Goal: Task Accomplishment & Management: Complete application form

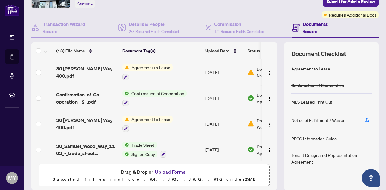
scroll to position [61, 0]
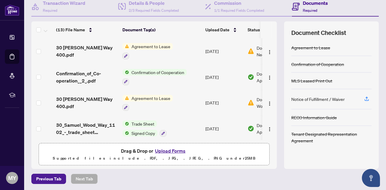
click at [171, 150] on button "Upload Forms" at bounding box center [170, 151] width 34 height 8
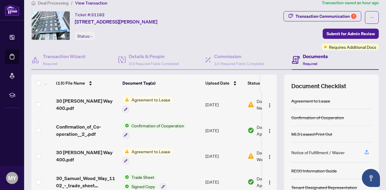
scroll to position [0, 0]
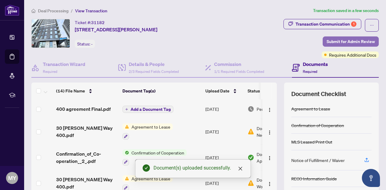
click at [348, 39] on span "Submit for Admin Review" at bounding box center [351, 42] width 48 height 10
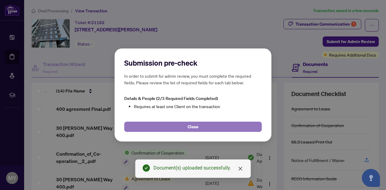
click at [210, 128] on button "Close" at bounding box center [193, 127] width 138 height 10
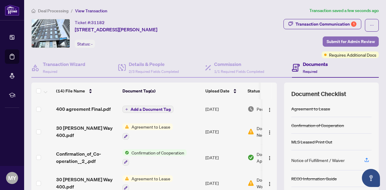
click at [355, 41] on span "Submit for Admin Review" at bounding box center [351, 42] width 48 height 10
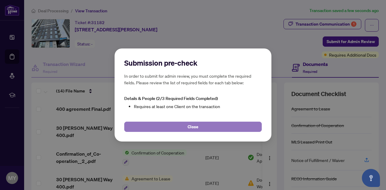
click at [197, 124] on span "Close" at bounding box center [193, 127] width 11 height 10
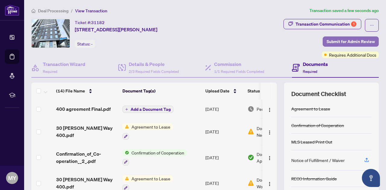
click at [337, 40] on span "Submit for Admin Review" at bounding box center [351, 42] width 48 height 10
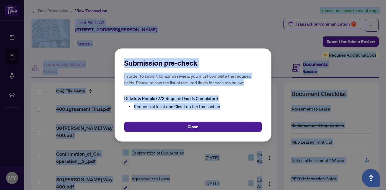
drag, startPoint x: 284, startPoint y: 17, endPoint x: 129, endPoint y: -30, distance: 162.2
click at [129, 0] on html "Dashboard Deal Processing Mortgage Referrals rLearning MY Myla Yatskovska l.yat…" at bounding box center [193, 95] width 386 height 190
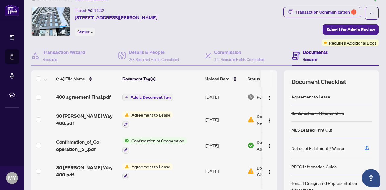
scroll to position [61, 0]
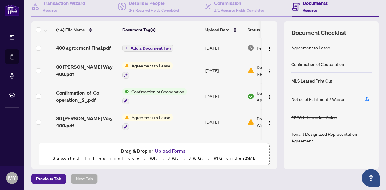
click at [166, 150] on button "Upload Forms" at bounding box center [170, 151] width 34 height 8
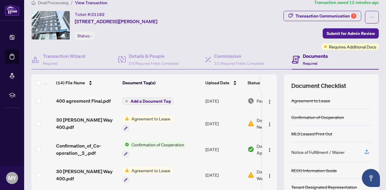
scroll to position [0, 0]
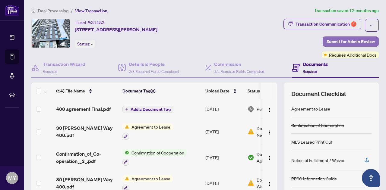
click at [353, 43] on span "Submit for Admin Review" at bounding box center [351, 42] width 48 height 10
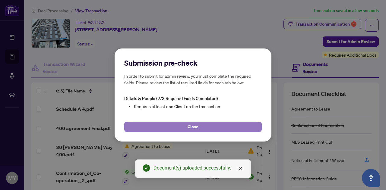
click at [215, 126] on button "Close" at bounding box center [193, 127] width 138 height 10
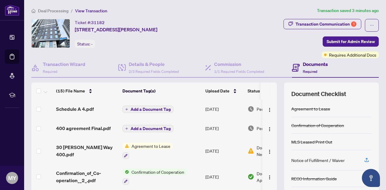
click at [323, 36] on button "Submit for Admin Review" at bounding box center [351, 41] width 56 height 10
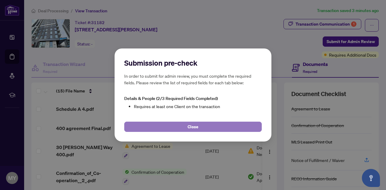
click at [215, 126] on button "Close" at bounding box center [193, 127] width 138 height 10
